Goal: Information Seeking & Learning: Compare options

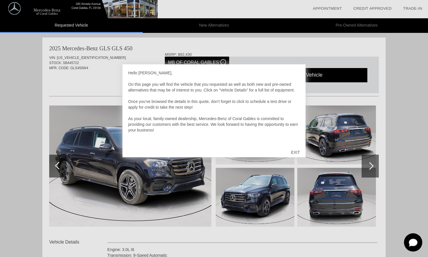
click at [294, 151] on div "EXIT" at bounding box center [295, 152] width 20 height 17
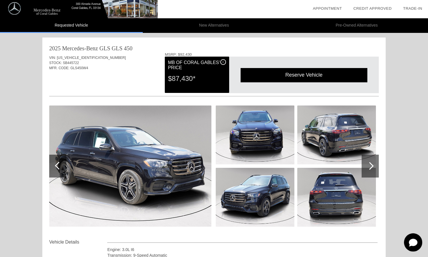
click at [142, 165] on img at bounding box center [130, 166] width 162 height 121
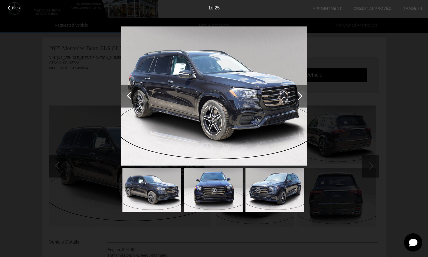
click at [259, 102] on img at bounding box center [214, 96] width 186 height 140
click at [7, 9] on div "1 of 25" at bounding box center [214, 5] width 428 height 11
click at [12, 9] on span "Back" at bounding box center [16, 8] width 9 height 4
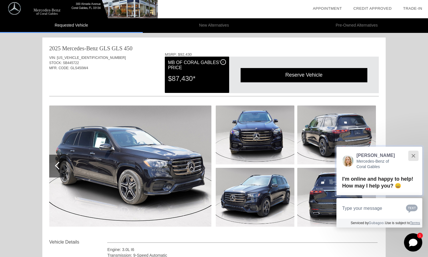
click at [415, 156] on button "Close" at bounding box center [413, 156] width 12 height 12
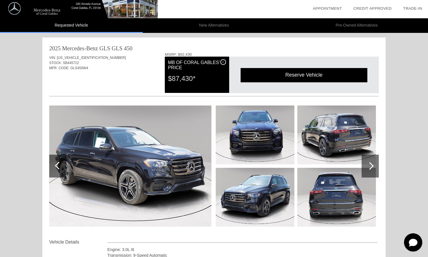
click at [239, 130] on img at bounding box center [255, 135] width 79 height 59
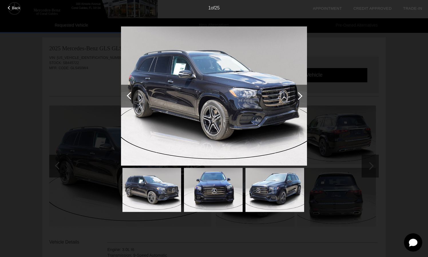
click at [162, 202] on img at bounding box center [152, 190] width 59 height 44
click at [13, 9] on span "Back" at bounding box center [16, 8] width 9 height 4
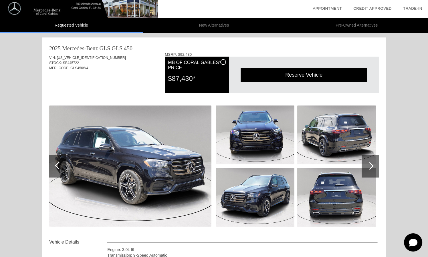
click at [327, 208] on img at bounding box center [336, 197] width 79 height 59
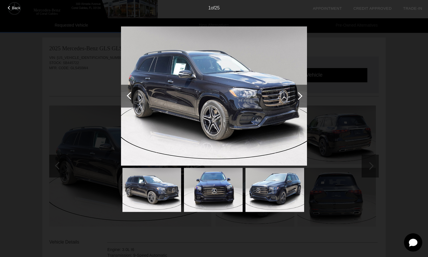
click at [299, 95] on div at bounding box center [299, 96] width 8 height 8
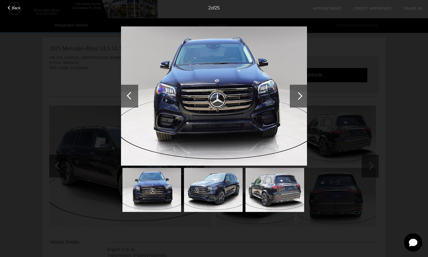
click at [299, 95] on div at bounding box center [299, 96] width 8 height 8
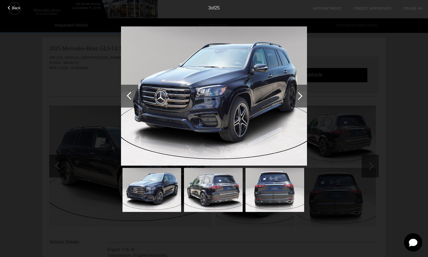
click at [299, 95] on div at bounding box center [299, 96] width 8 height 8
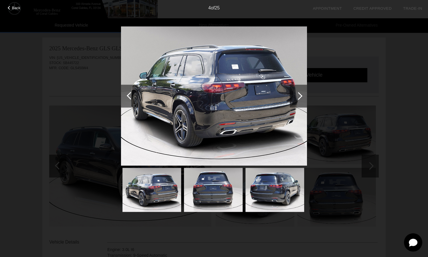
click at [299, 95] on div at bounding box center [299, 96] width 8 height 8
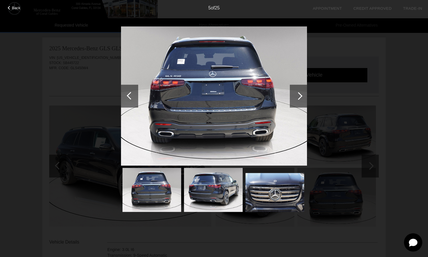
click at [299, 95] on div at bounding box center [299, 96] width 8 height 8
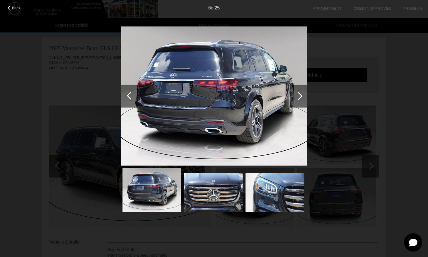
click at [299, 95] on div at bounding box center [299, 96] width 8 height 8
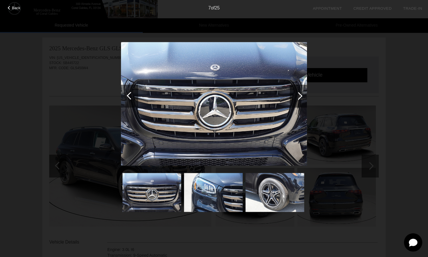
click at [299, 95] on div at bounding box center [299, 96] width 8 height 8
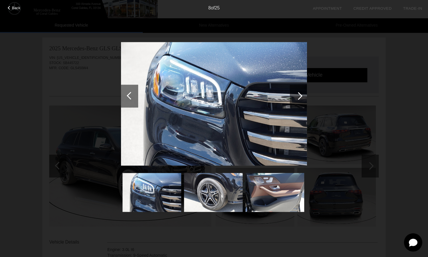
click at [299, 95] on div at bounding box center [299, 96] width 8 height 8
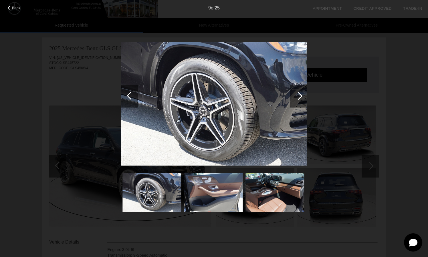
click at [299, 95] on div at bounding box center [299, 96] width 8 height 8
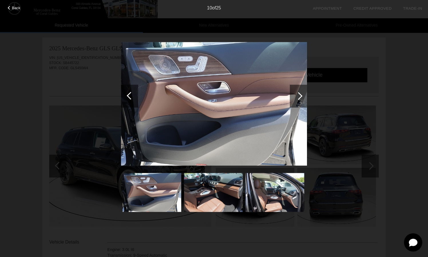
click at [299, 95] on div at bounding box center [299, 96] width 8 height 8
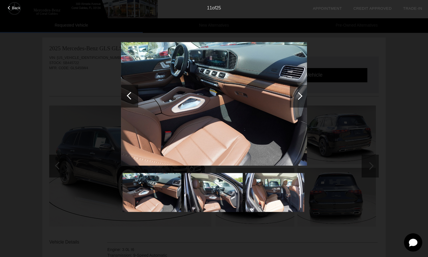
click at [301, 96] on div at bounding box center [299, 96] width 8 height 8
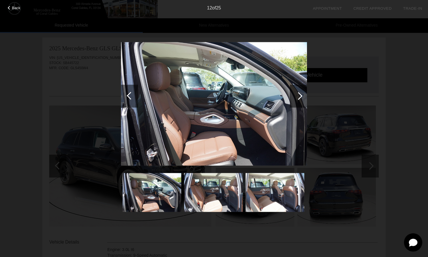
click at [142, 198] on img at bounding box center [152, 192] width 59 height 39
click at [299, 102] on div at bounding box center [298, 96] width 17 height 23
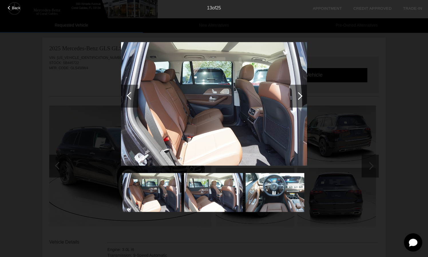
click at [300, 103] on div at bounding box center [298, 96] width 17 height 23
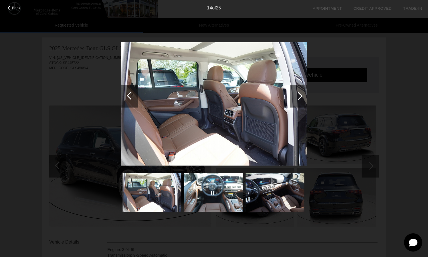
click at [293, 95] on div at bounding box center [298, 96] width 17 height 23
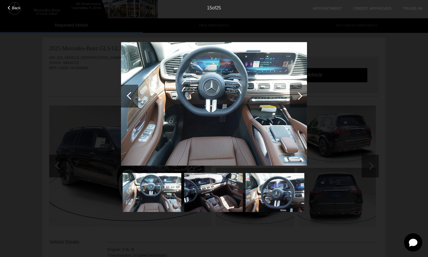
click at [301, 97] on div at bounding box center [298, 96] width 17 height 23
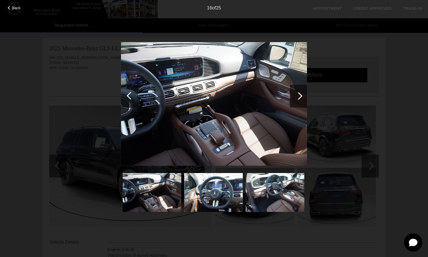
click at [301, 97] on div at bounding box center [298, 96] width 17 height 23
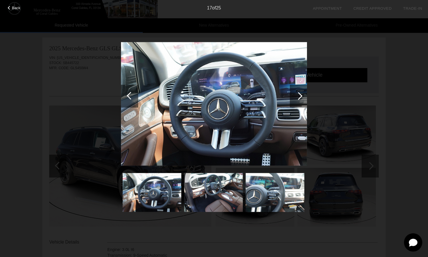
click at [17, 0] on div "17 of 25" at bounding box center [214, 5] width 428 height 11
click at [17, 6] on span "Back" at bounding box center [16, 8] width 9 height 4
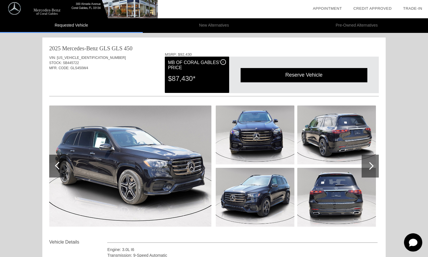
click at [149, 167] on img at bounding box center [130, 166] width 162 height 121
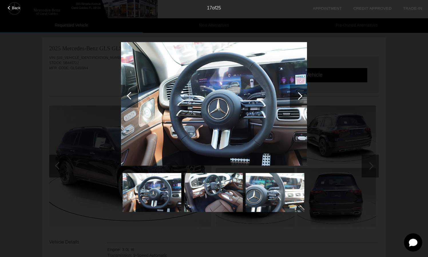
click at [13, 7] on span "Back" at bounding box center [16, 8] width 9 height 4
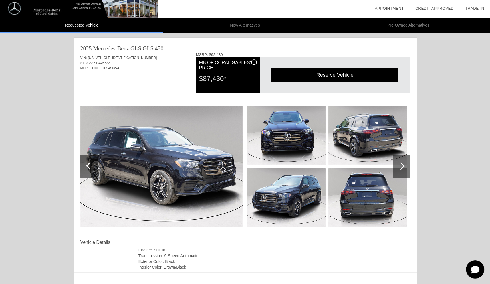
click at [400, 176] on div at bounding box center [401, 166] width 17 height 23
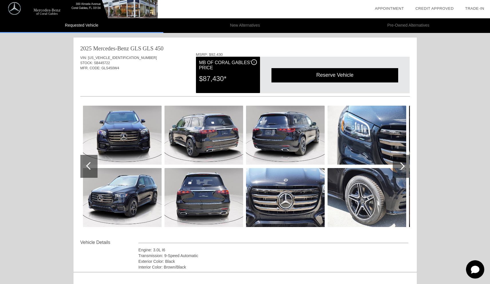
click at [401, 171] on div at bounding box center [401, 166] width 17 height 23
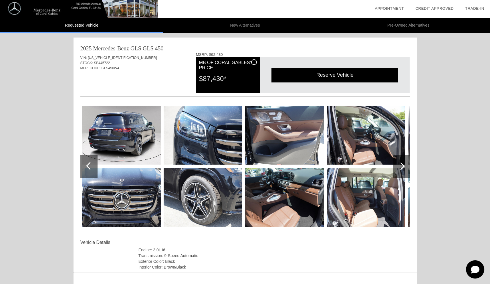
click at [401, 171] on div at bounding box center [401, 166] width 17 height 23
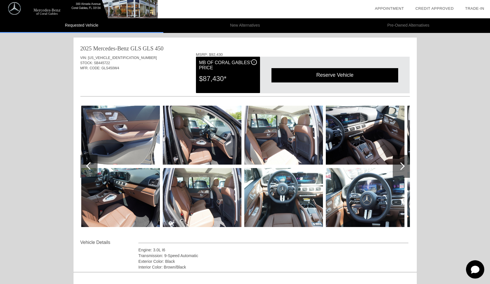
click at [239, 23] on li "New Alternatives" at bounding box center [244, 25] width 163 height 15
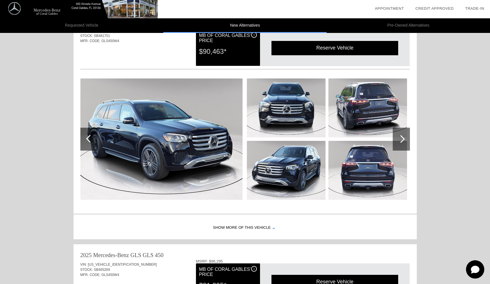
scroll to position [263, 0]
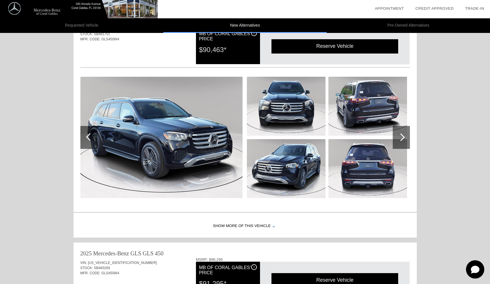
click at [245, 227] on div "Show More of this Vehicle" at bounding box center [246, 226] width 344 height 23
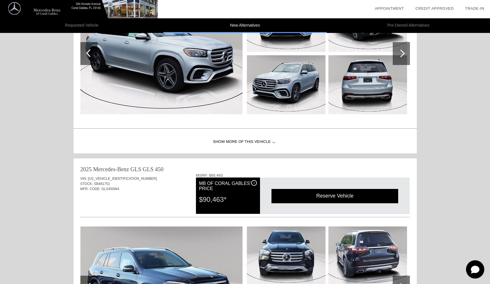
scroll to position [0, 0]
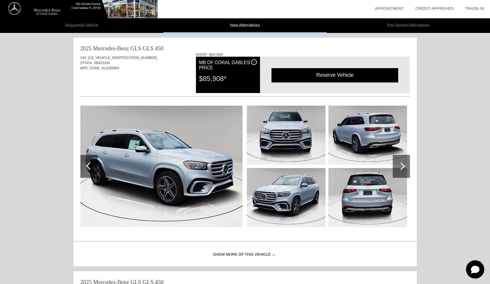
click at [106, 25] on li "Requested Vehicle" at bounding box center [81, 25] width 163 height 15
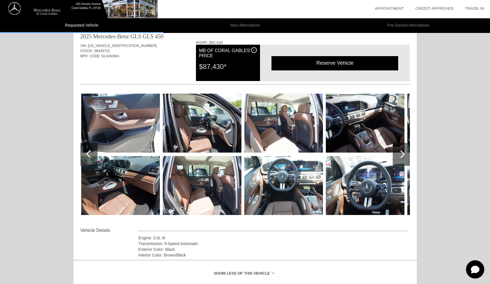
scroll to position [18, 0]
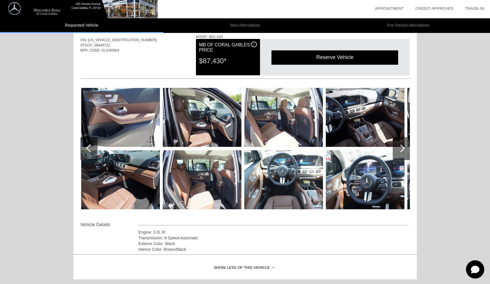
click at [405, 147] on div at bounding box center [401, 148] width 17 height 23
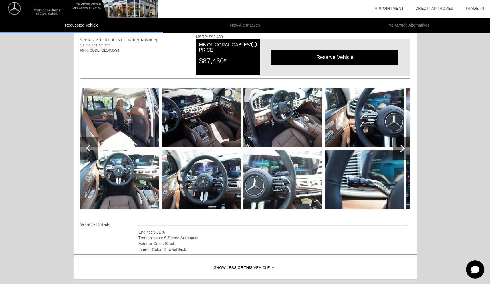
click at [405, 147] on div at bounding box center [401, 148] width 17 height 23
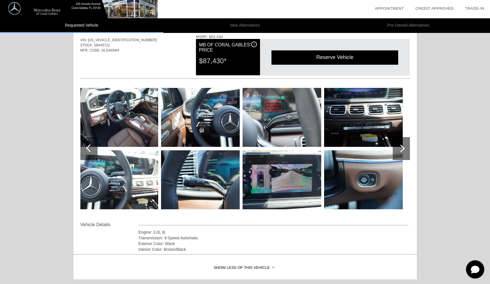
click at [405, 147] on div at bounding box center [401, 148] width 17 height 23
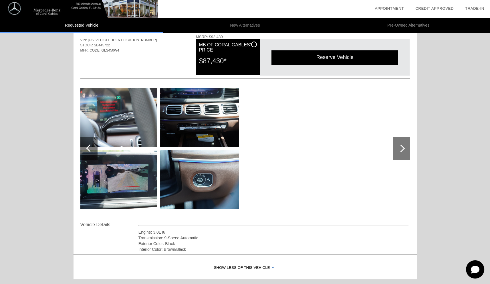
click at [405, 147] on div at bounding box center [401, 148] width 17 height 23
click at [95, 151] on div at bounding box center [88, 148] width 17 height 23
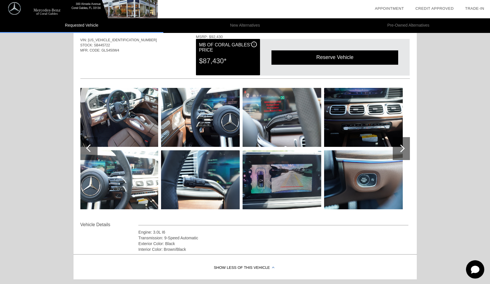
click at [95, 151] on div at bounding box center [88, 148] width 17 height 23
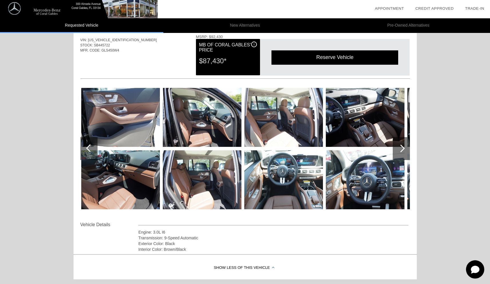
click at [95, 151] on div at bounding box center [88, 148] width 17 height 23
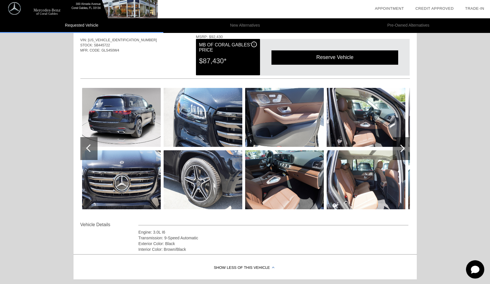
click at [95, 151] on div at bounding box center [88, 148] width 17 height 23
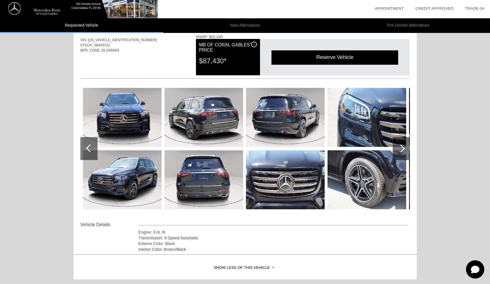
click at [95, 151] on div at bounding box center [88, 148] width 17 height 23
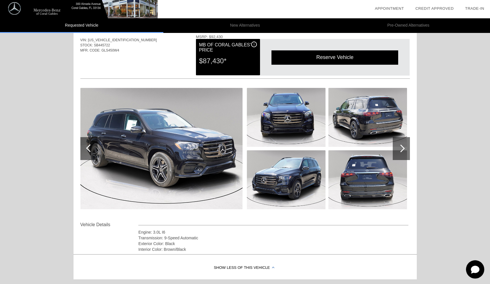
click at [95, 151] on div at bounding box center [88, 148] width 17 height 23
click at [428, 179] on div "Requested Vehicle New Alternatives Pre-Owned Alternatives date_range Appointmen…" at bounding box center [245, 181] width 490 height 399
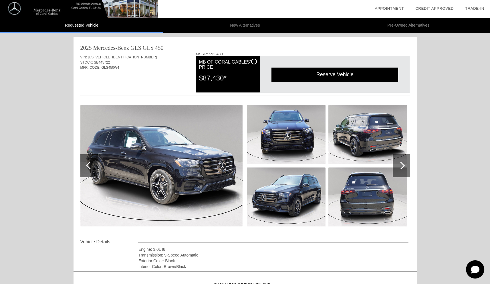
scroll to position [0, 0]
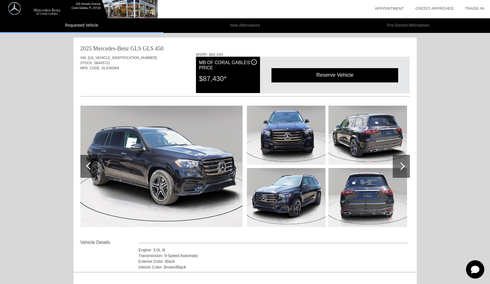
click at [407, 170] on div at bounding box center [401, 166] width 17 height 23
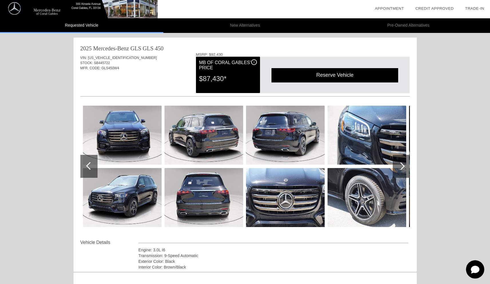
click at [407, 170] on div at bounding box center [401, 166] width 17 height 23
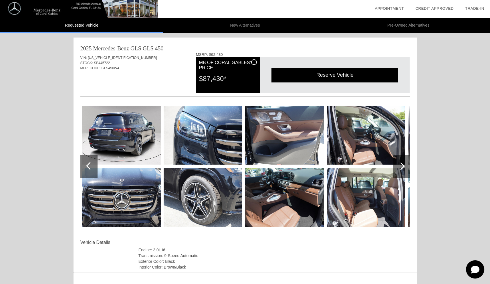
click at [407, 170] on div at bounding box center [401, 166] width 17 height 23
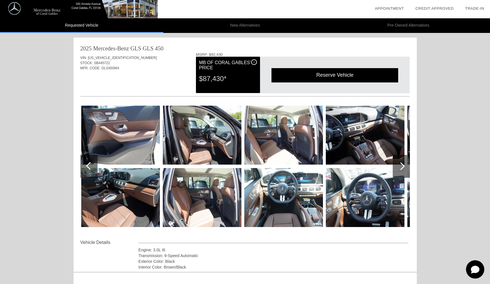
click at [220, 143] on img at bounding box center [202, 135] width 79 height 59
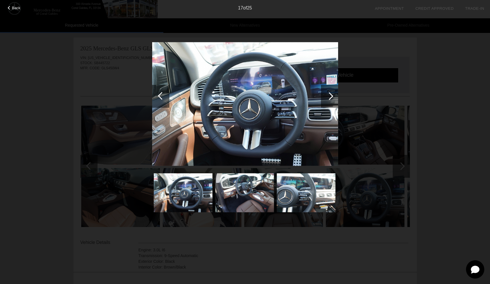
click at [330, 92] on div at bounding box center [329, 96] width 17 height 23
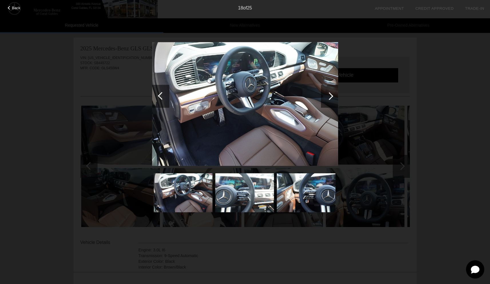
click at [330, 92] on div at bounding box center [329, 96] width 17 height 23
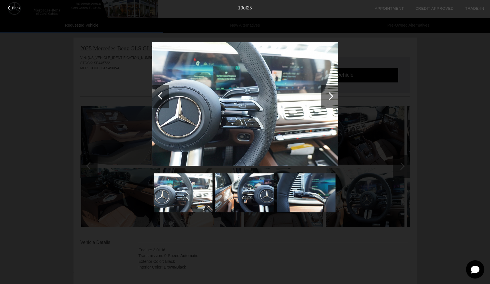
click at [330, 92] on div at bounding box center [329, 96] width 17 height 23
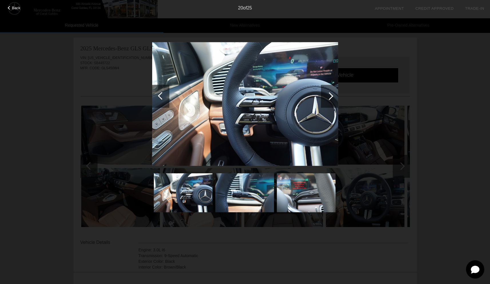
click at [128, 82] on div "Back 20 of 25" at bounding box center [245, 142] width 490 height 284
click at [428, 105] on div "Back 20 of 25" at bounding box center [245, 142] width 490 height 284
click at [81, 104] on div "Back 20 of 25" at bounding box center [245, 142] width 490 height 284
click at [16, 9] on span "Back" at bounding box center [16, 8] width 9 height 4
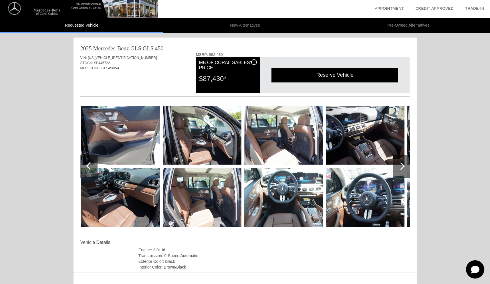
click at [259, 25] on li "New Alternatives" at bounding box center [244, 25] width 163 height 15
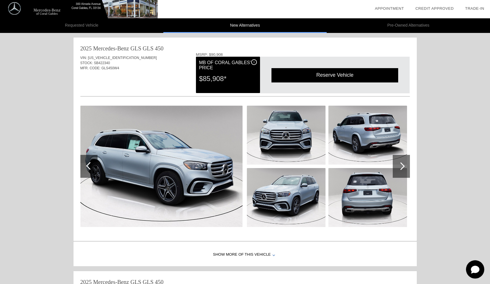
click at [391, 24] on li "Pre-Owned Alternatives" at bounding box center [408, 25] width 163 height 15
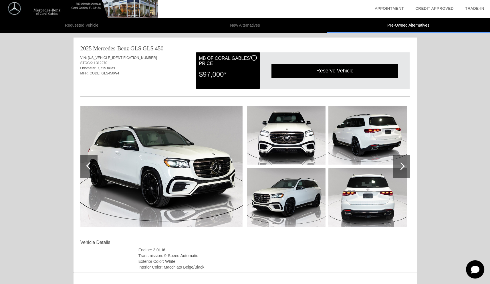
click at [407, 174] on div at bounding box center [401, 166] width 17 height 23
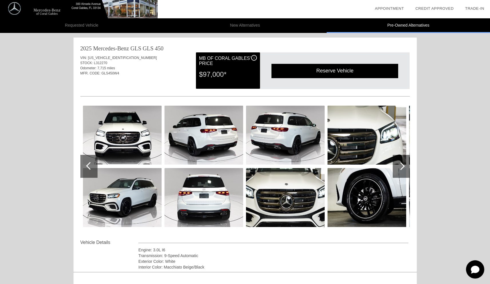
click at [407, 174] on div at bounding box center [401, 166] width 17 height 23
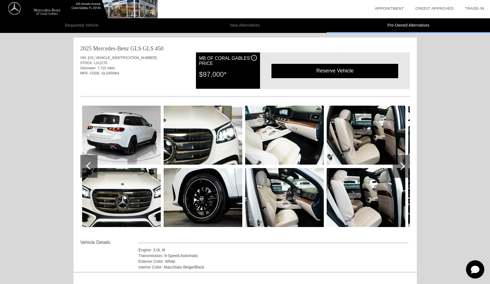
click at [85, 168] on div at bounding box center [88, 166] width 17 height 23
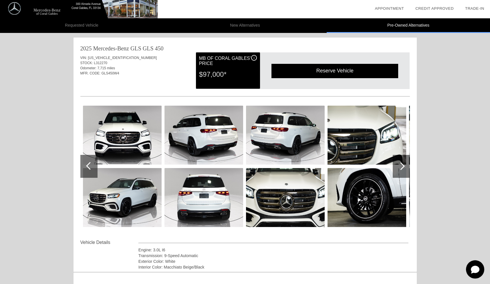
click at [85, 169] on div at bounding box center [88, 166] width 17 height 23
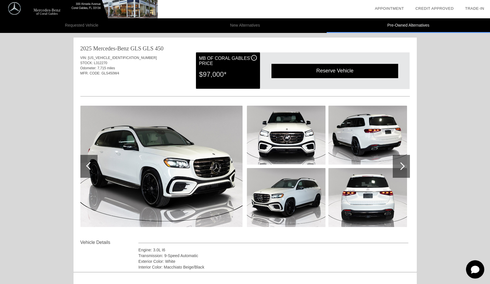
click at [395, 160] on div at bounding box center [401, 166] width 17 height 23
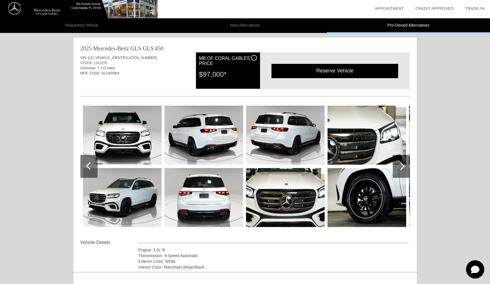
click at [399, 161] on div at bounding box center [401, 166] width 17 height 23
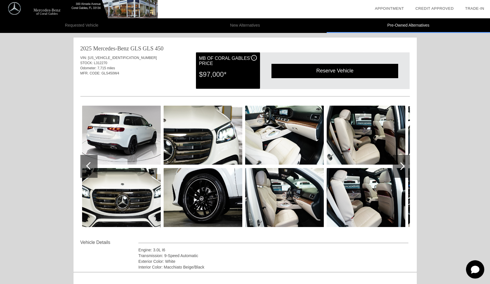
click at [400, 161] on div at bounding box center [401, 166] width 17 height 23
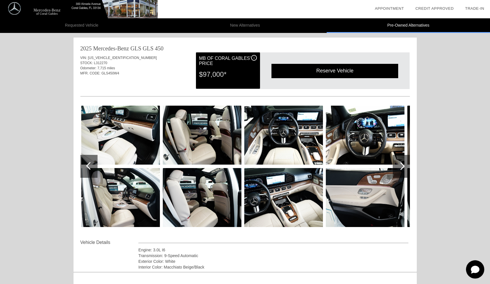
click at [400, 161] on div at bounding box center [401, 166] width 17 height 23
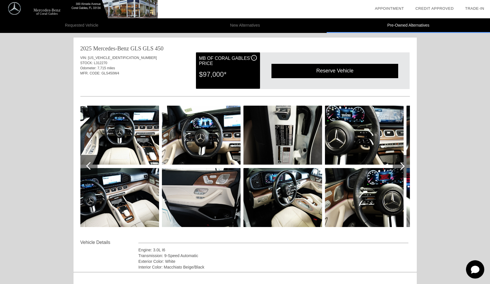
click at [400, 161] on div at bounding box center [401, 166] width 17 height 23
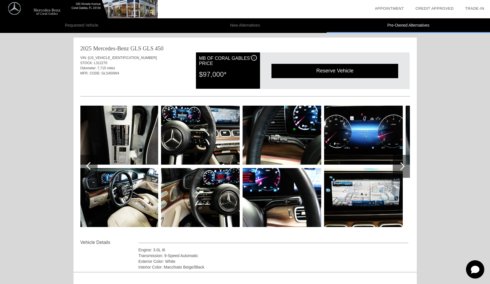
click at [92, 168] on div at bounding box center [88, 166] width 17 height 23
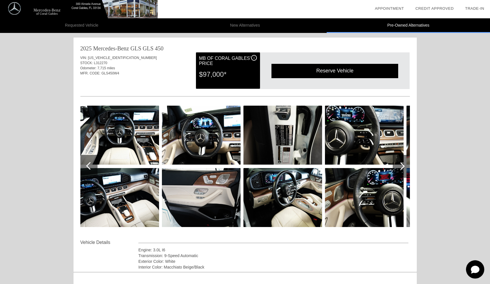
click at [92, 168] on div at bounding box center [88, 166] width 17 height 23
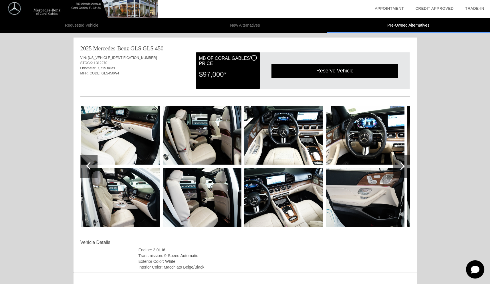
click at [92, 168] on div at bounding box center [88, 166] width 17 height 23
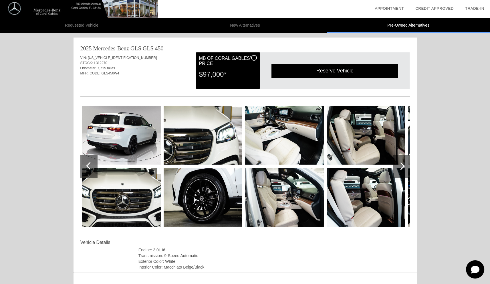
click at [92, 168] on div at bounding box center [88, 166] width 17 height 23
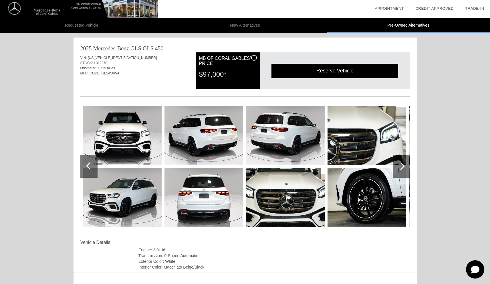
click at [92, 168] on div at bounding box center [88, 166] width 17 height 23
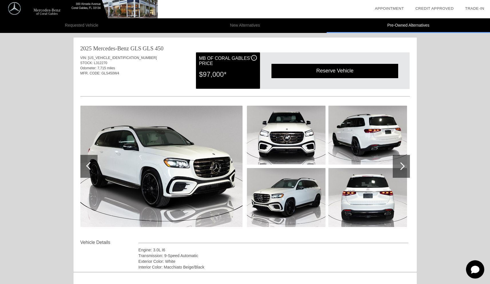
click at [143, 156] on img at bounding box center [161, 166] width 162 height 121
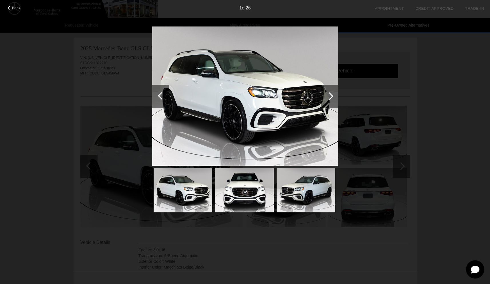
click at [412, 76] on div "Back 1 of 26" at bounding box center [245, 142] width 490 height 284
click at [13, 7] on span "Back" at bounding box center [16, 8] width 9 height 4
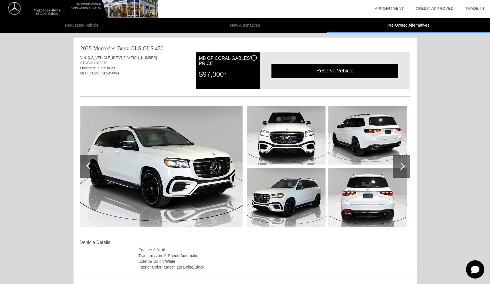
click at [120, 25] on li "Requested Vehicle" at bounding box center [81, 25] width 163 height 15
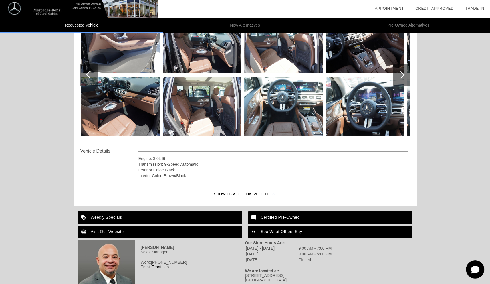
scroll to position [96, 0]
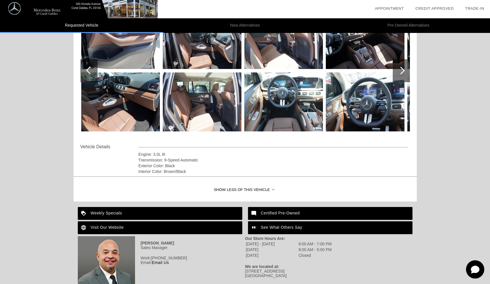
click at [267, 189] on div "Show Less of this Vehicle" at bounding box center [246, 190] width 344 height 23
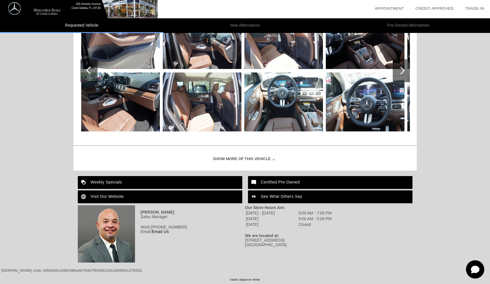
click at [242, 159] on div "Show More of this Vehicle" at bounding box center [246, 159] width 344 height 23
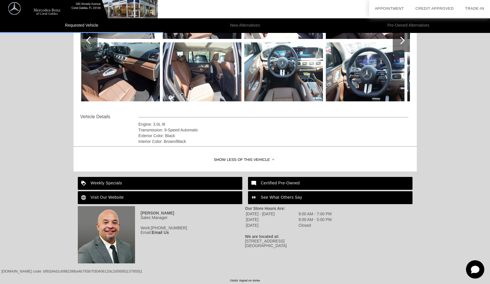
scroll to position [127, 0]
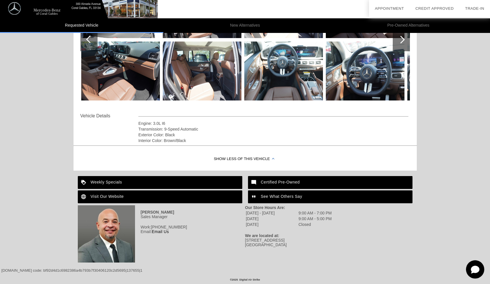
click at [194, 179] on div "Weekly Specials" at bounding box center [160, 182] width 165 height 13
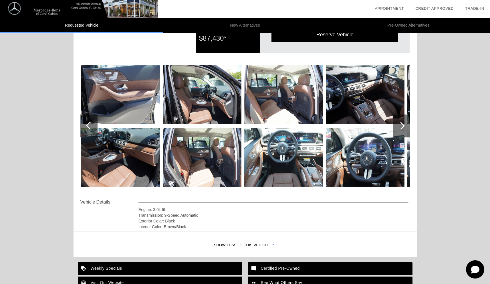
scroll to position [0, 0]
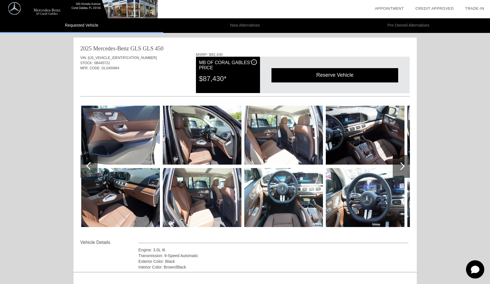
click at [84, 165] on div at bounding box center [88, 166] width 17 height 23
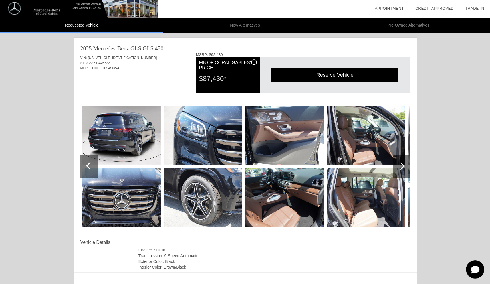
click at [84, 165] on div at bounding box center [88, 166] width 17 height 23
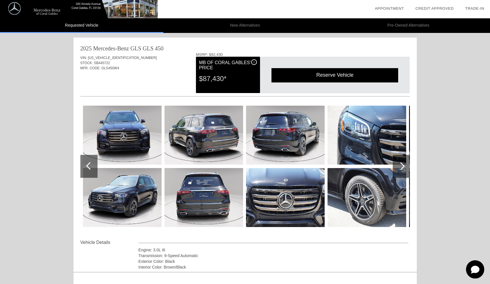
click at [84, 165] on div at bounding box center [88, 166] width 17 height 23
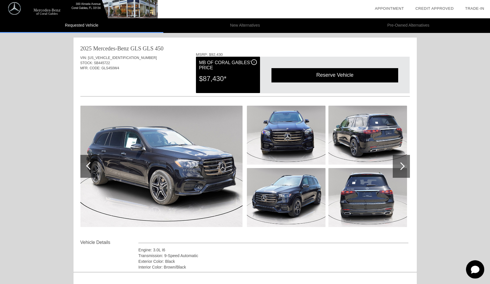
click at [84, 165] on div at bounding box center [88, 166] width 17 height 23
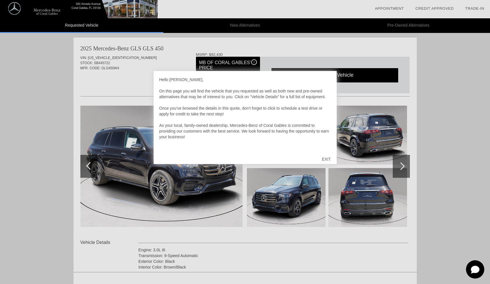
click at [325, 160] on div "EXIT" at bounding box center [326, 159] width 20 height 17
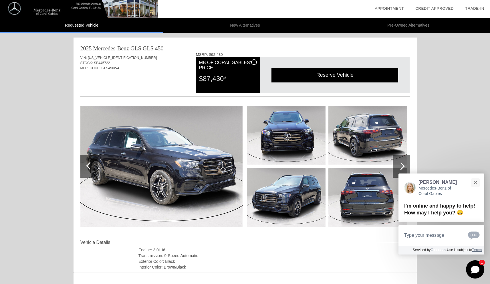
click at [406, 163] on div at bounding box center [401, 166] width 17 height 23
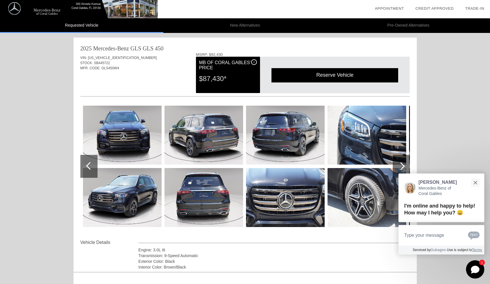
click at [406, 162] on div at bounding box center [401, 166] width 17 height 23
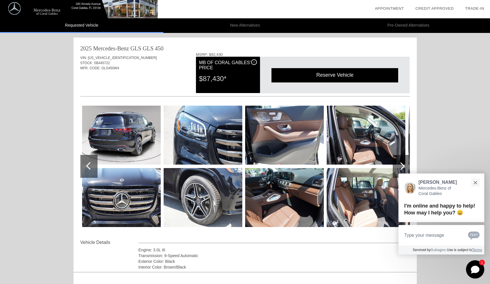
click at [406, 163] on div at bounding box center [401, 166] width 17 height 23
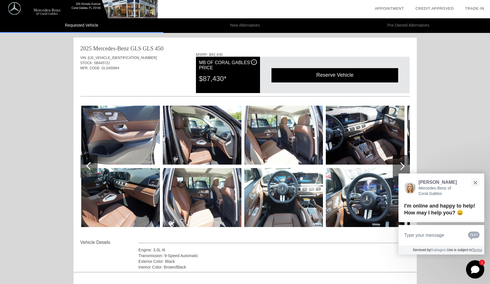
click at [406, 163] on div at bounding box center [401, 166] width 17 height 23
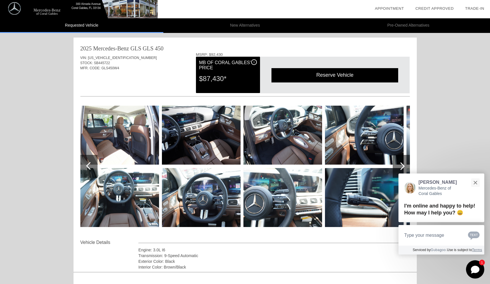
click at [406, 163] on div at bounding box center [401, 166] width 17 height 23
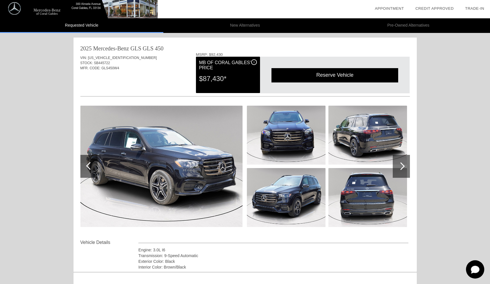
click at [404, 169] on div at bounding box center [401, 166] width 17 height 23
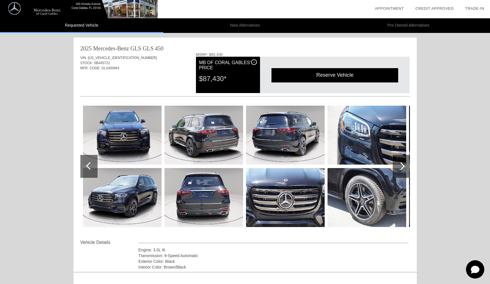
click at [93, 172] on div at bounding box center [88, 166] width 17 height 23
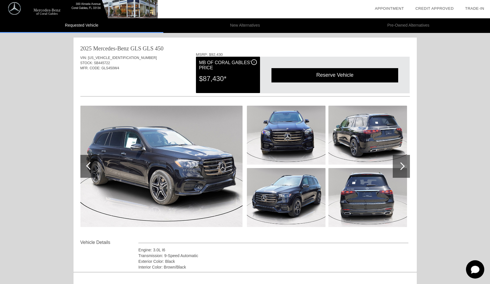
click at [93, 172] on div at bounding box center [88, 166] width 17 height 23
click at [402, 171] on div at bounding box center [401, 166] width 17 height 23
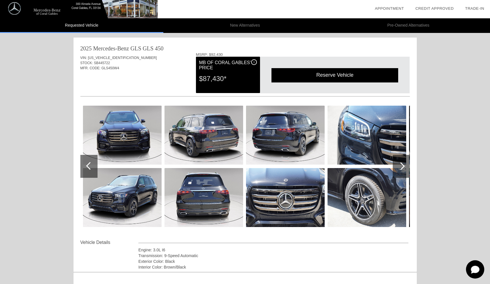
click at [402, 171] on div at bounding box center [401, 166] width 17 height 23
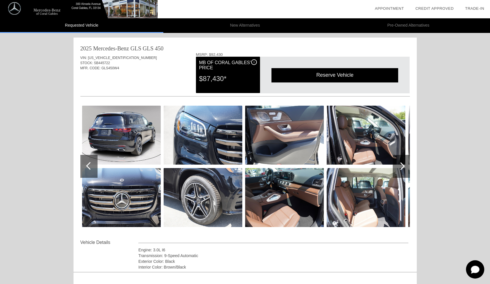
click at [402, 171] on div at bounding box center [401, 166] width 17 height 23
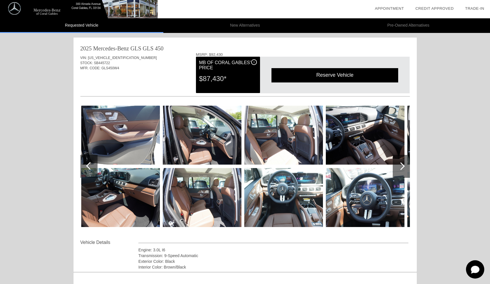
click at [402, 171] on div at bounding box center [401, 166] width 17 height 23
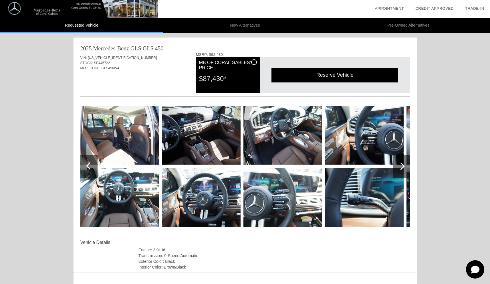
click at [402, 171] on div at bounding box center [401, 166] width 17 height 23
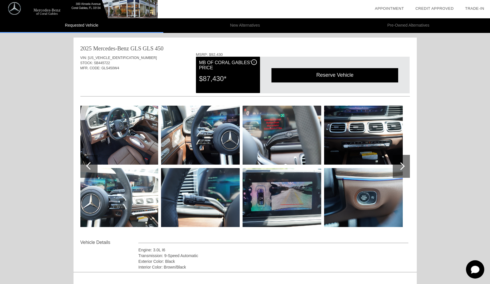
click at [402, 171] on div at bounding box center [401, 166] width 17 height 23
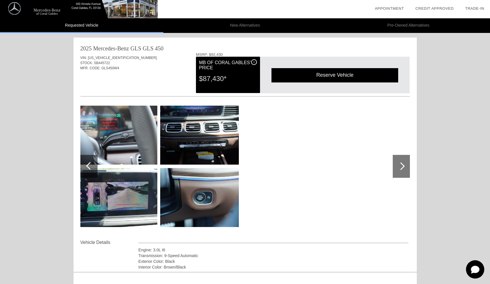
click at [402, 171] on div at bounding box center [401, 166] width 17 height 23
click at [84, 170] on div at bounding box center [88, 166] width 17 height 23
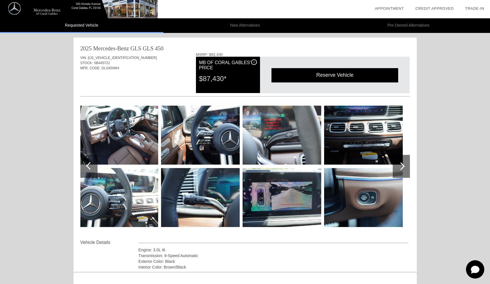
click at [84, 170] on div at bounding box center [88, 166] width 17 height 23
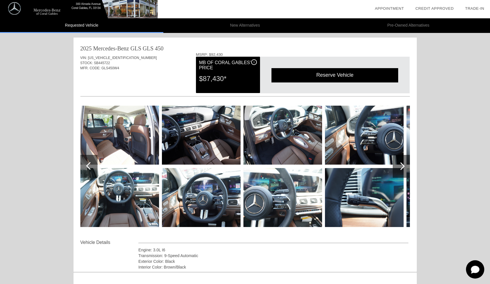
click at [84, 170] on div at bounding box center [88, 166] width 17 height 23
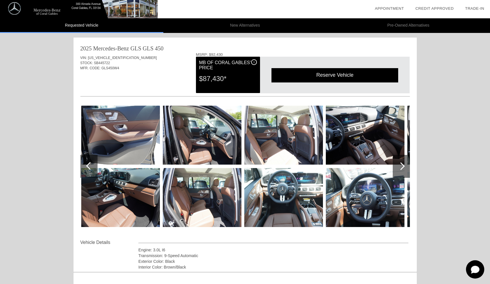
click at [84, 170] on div at bounding box center [88, 166] width 17 height 23
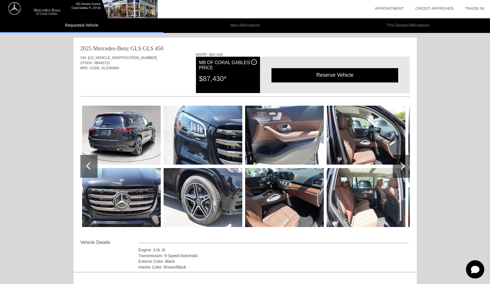
click at [84, 170] on div at bounding box center [88, 166] width 17 height 23
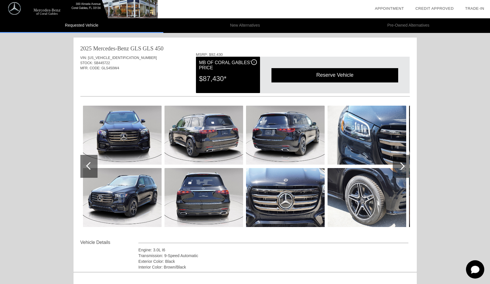
click at [84, 170] on div at bounding box center [88, 166] width 17 height 23
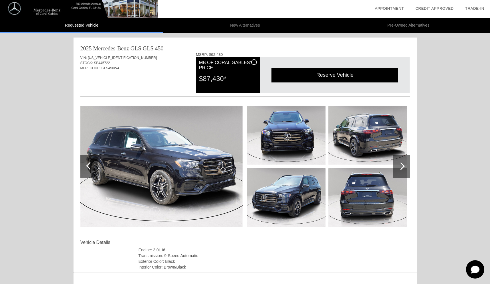
click at [84, 170] on div at bounding box center [88, 166] width 17 height 23
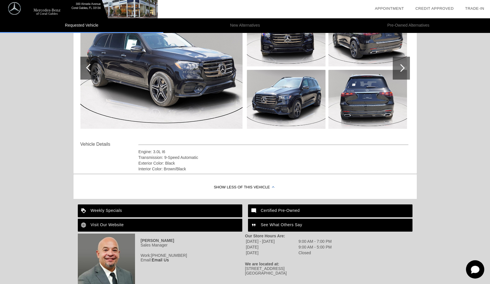
scroll to position [127, 0]
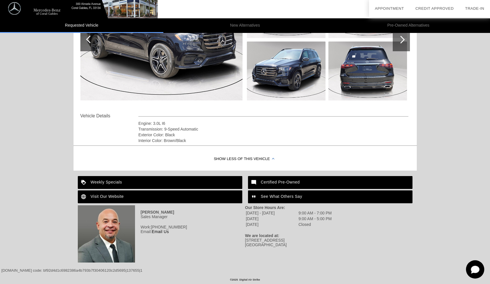
click at [200, 185] on div "Weekly Specials" at bounding box center [160, 182] width 165 height 13
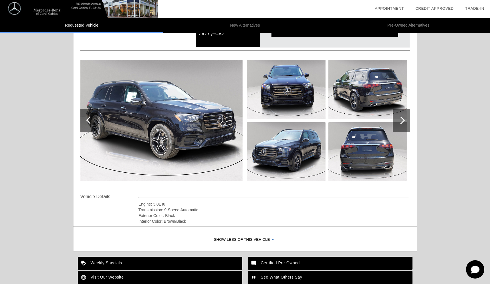
scroll to position [45, 0]
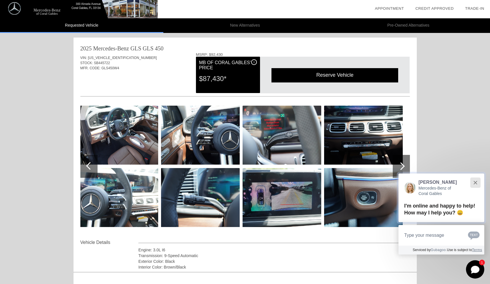
click at [474, 179] on button "Close" at bounding box center [476, 182] width 12 height 12
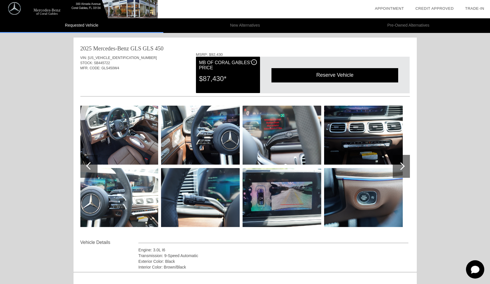
click at [474, 179] on div "Requested Vehicle New Alternatives Pre-Owned Alternatives date_range Appointmen…" at bounding box center [245, 199] width 490 height 399
click at [403, 174] on div at bounding box center [401, 166] width 17 height 23
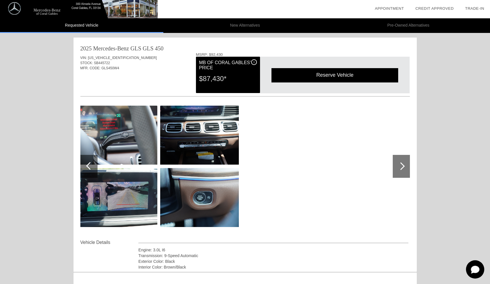
click at [403, 174] on div at bounding box center [401, 166] width 17 height 23
click at [233, 30] on li "New Alternatives" at bounding box center [244, 25] width 163 height 15
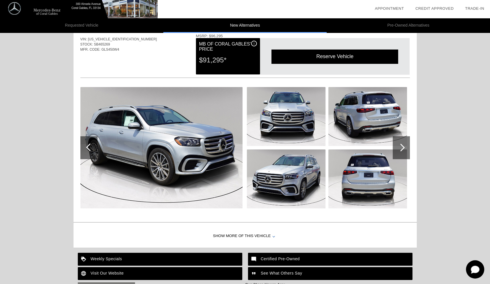
scroll to position [486, 0]
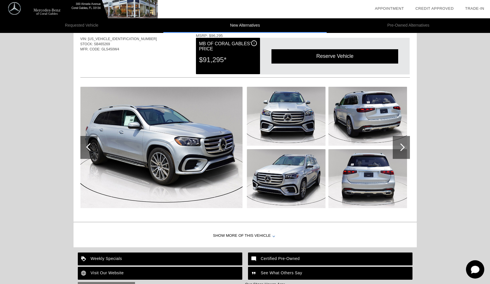
click at [400, 143] on div at bounding box center [401, 147] width 17 height 23
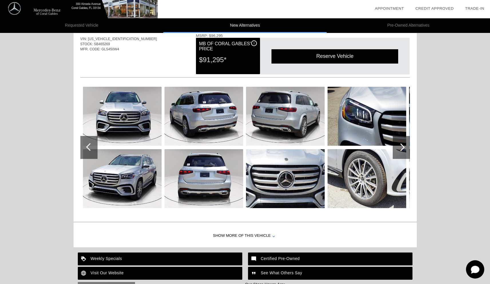
click at [400, 143] on div at bounding box center [401, 147] width 17 height 23
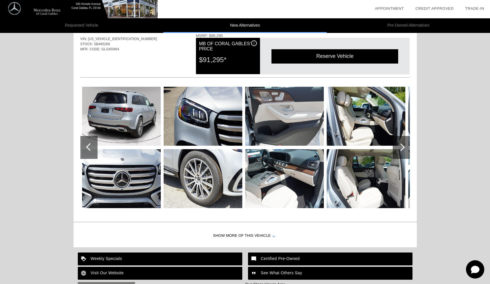
click at [400, 143] on div at bounding box center [401, 147] width 17 height 23
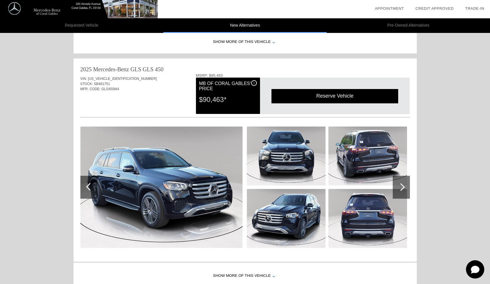
scroll to position [205, 0]
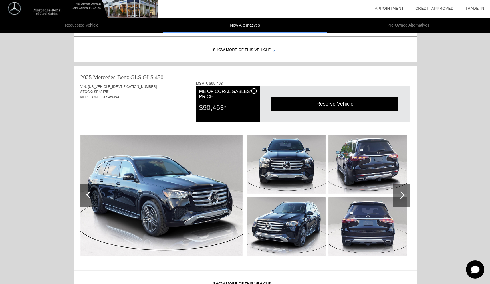
click at [125, 23] on li "Requested Vehicle" at bounding box center [81, 25] width 163 height 15
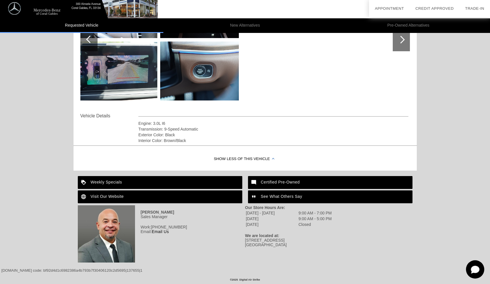
scroll to position [127, 0]
click at [167, 197] on div "Visit Our Website" at bounding box center [160, 196] width 165 height 13
